Goal: Check status: Check status

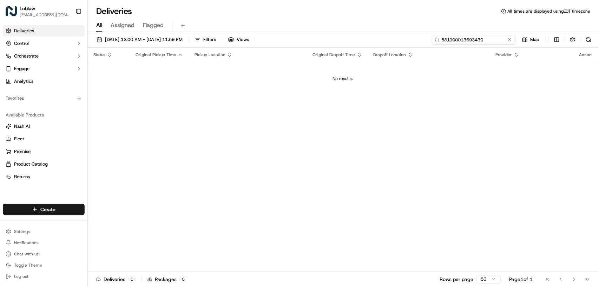
click at [481, 38] on input "531900013693430" at bounding box center [474, 40] width 84 height 10
paste input "706965"
type input "531900013706965"
click at [182, 39] on span "[DATE] 12:00 AM - [DATE] 11:59 PM" at bounding box center [144, 39] width 78 height 6
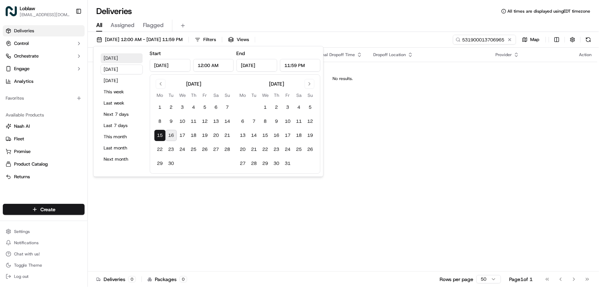
click at [117, 60] on button "Today" at bounding box center [122, 58] width 42 height 10
type input "Sep 16, 2025"
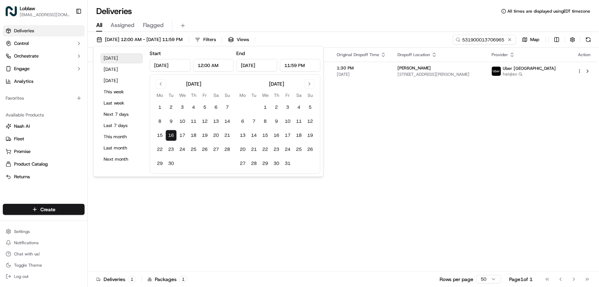
click at [117, 60] on button "Today" at bounding box center [122, 58] width 42 height 10
click at [439, 137] on div "Status Original Pickup Time Pickup Location Original Dropoff Time Dropoff Locat…" at bounding box center [342, 160] width 509 height 224
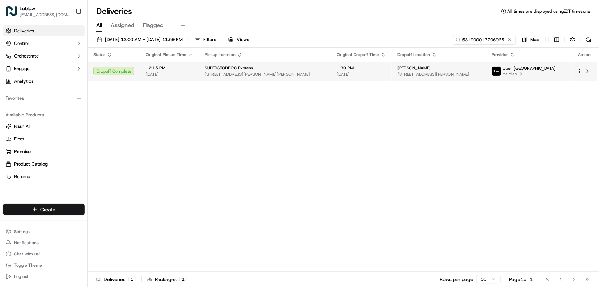
click at [392, 71] on td "Sara Turpin 844 Arncote Ave, Langford, BC V9B 3E7, Canada" at bounding box center [439, 71] width 94 height 19
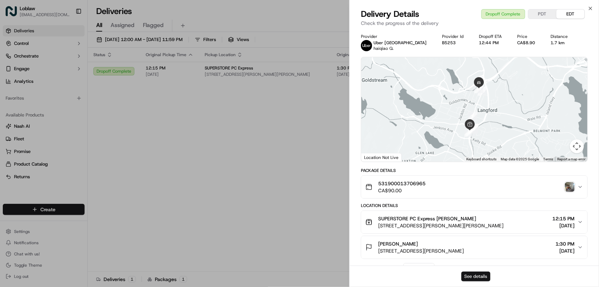
click at [481, 275] on button "See details" at bounding box center [475, 277] width 29 height 10
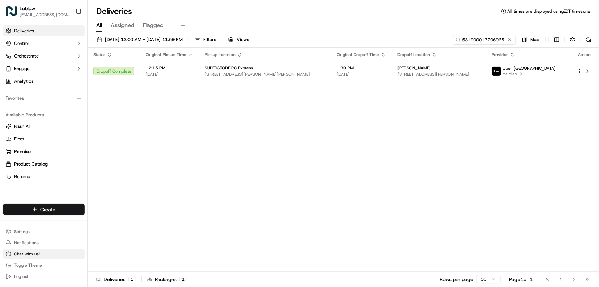
click at [29, 254] on span "Chat with us!" at bounding box center [27, 254] width 26 height 6
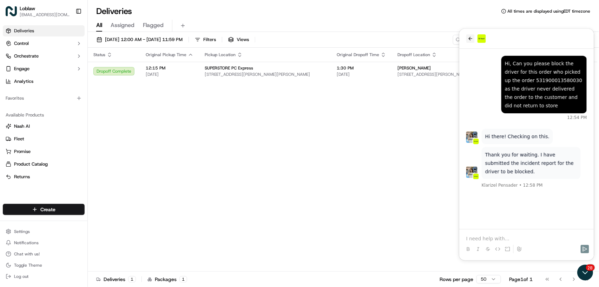
click at [469, 36] on icon "back" at bounding box center [470, 38] width 6 height 6
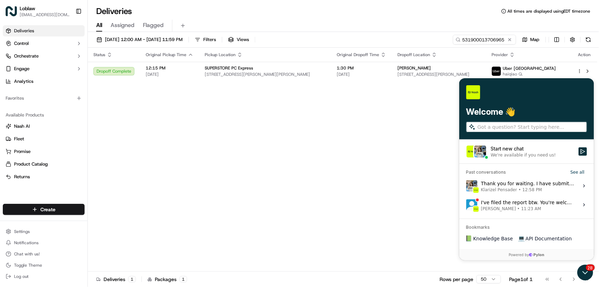
click at [541, 151] on div "Start new chat" at bounding box center [531, 148] width 83 height 7
click at [578, 151] on button "Start new chat We're available if you need us!" at bounding box center [582, 151] width 8 height 8
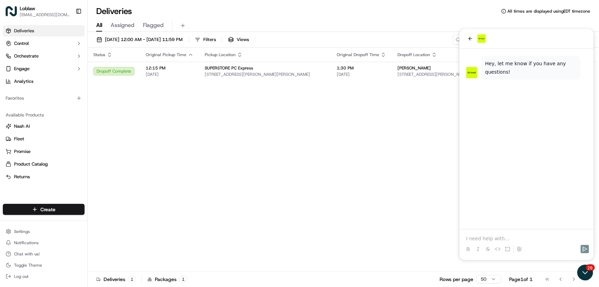
click at [486, 236] on p at bounding box center [526, 238] width 121 height 7
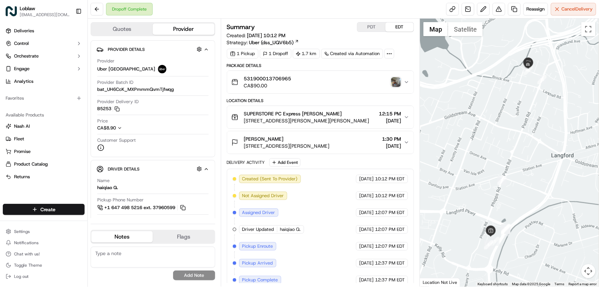
click at [10, 194] on div "Deliveries Control Orchestrate Engage Analytics Favorites Available Products [P…" at bounding box center [43, 110] width 87 height 176
click at [395, 81] on img "button" at bounding box center [396, 82] width 10 height 10
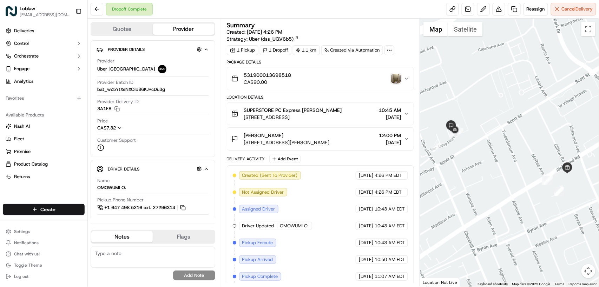
click at [395, 81] on img "button" at bounding box center [396, 79] width 10 height 10
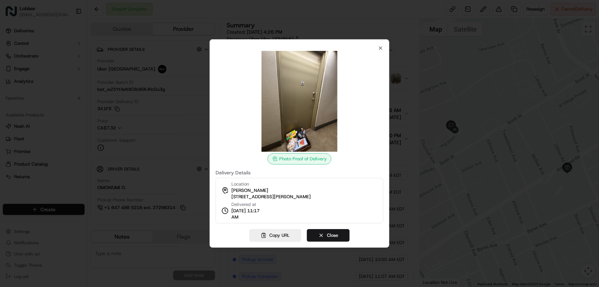
click at [307, 91] on img at bounding box center [299, 101] width 101 height 101
